Goal: Navigation & Orientation: Find specific page/section

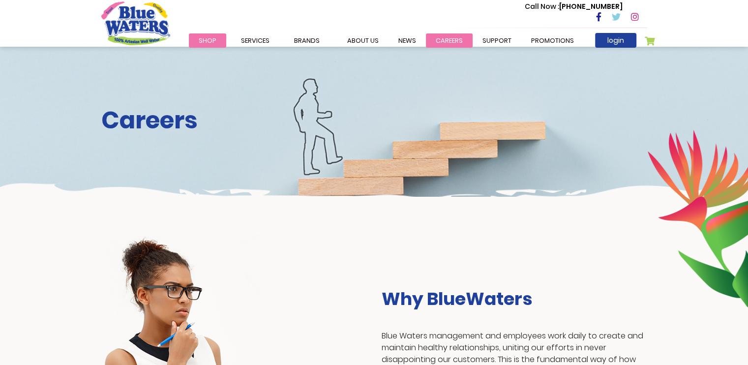
click at [440, 39] on link "careers" at bounding box center [449, 40] width 47 height 14
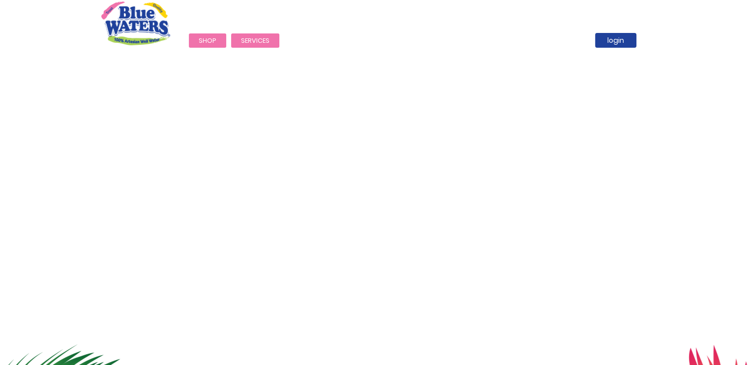
click at [255, 39] on span "Services" at bounding box center [255, 40] width 29 height 9
click at [537, 34] on link "Promotions" at bounding box center [553, 40] width 62 height 14
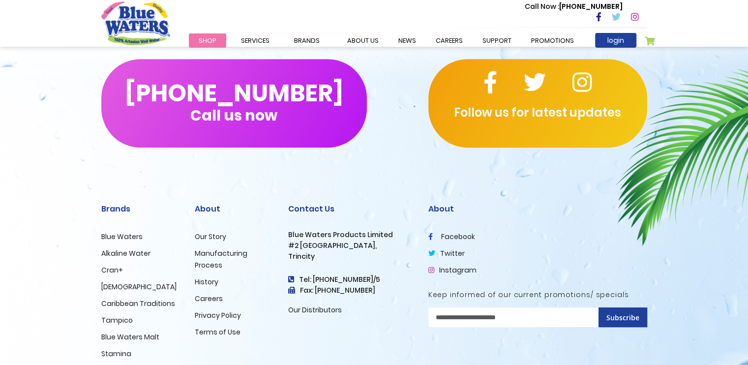
scroll to position [441, 0]
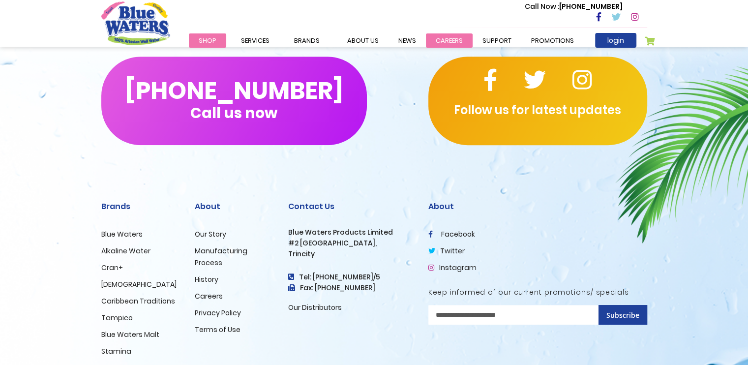
click at [441, 35] on link "careers" at bounding box center [449, 40] width 47 height 14
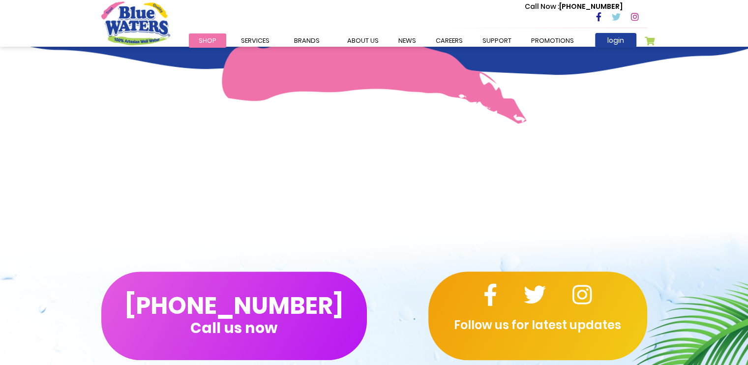
scroll to position [998, 0]
